Goal: Information Seeking & Learning: Learn about a topic

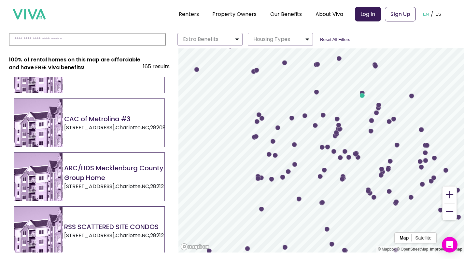
scroll to position [628, 0]
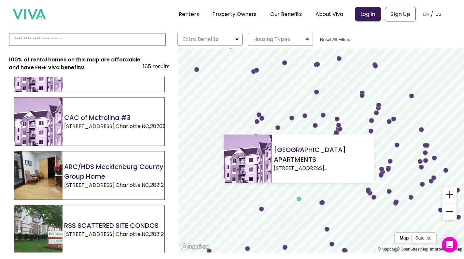
click at [300, 201] on circle "Map marker" at bounding box center [299, 199] width 5 height 5
